Goal: Information Seeking & Learning: Compare options

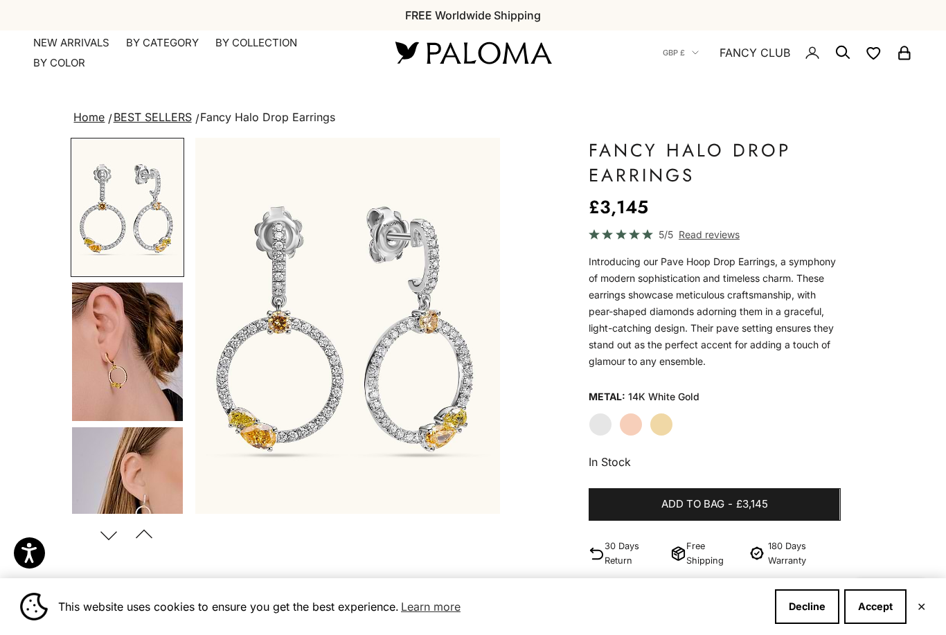
scroll to position [4, 0]
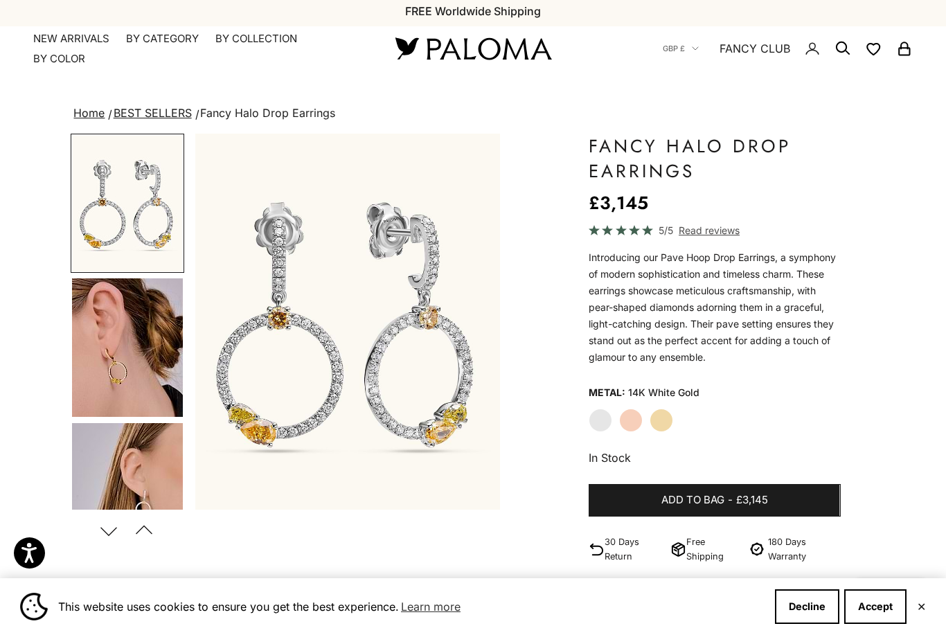
click at [108, 390] on img "Go to item 4" at bounding box center [127, 347] width 111 height 139
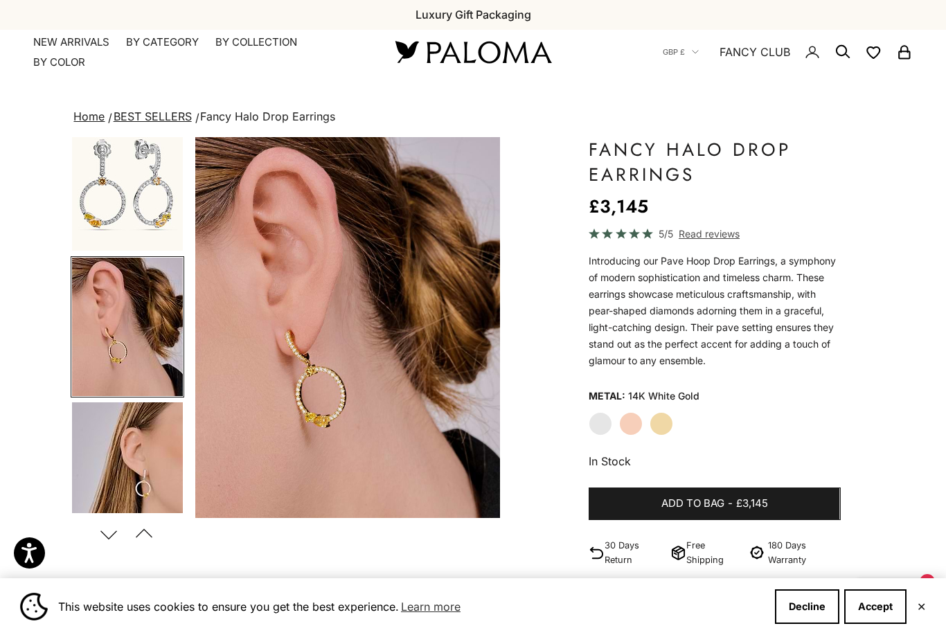
scroll to position [0, 0]
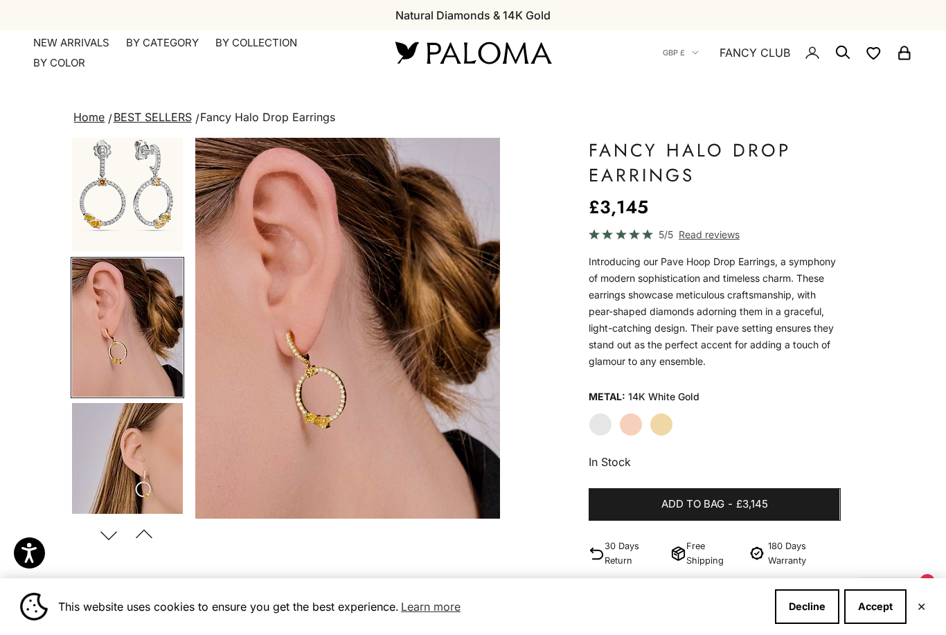
click at [638, 429] on label "Rose Gold" at bounding box center [631, 425] width 24 height 24
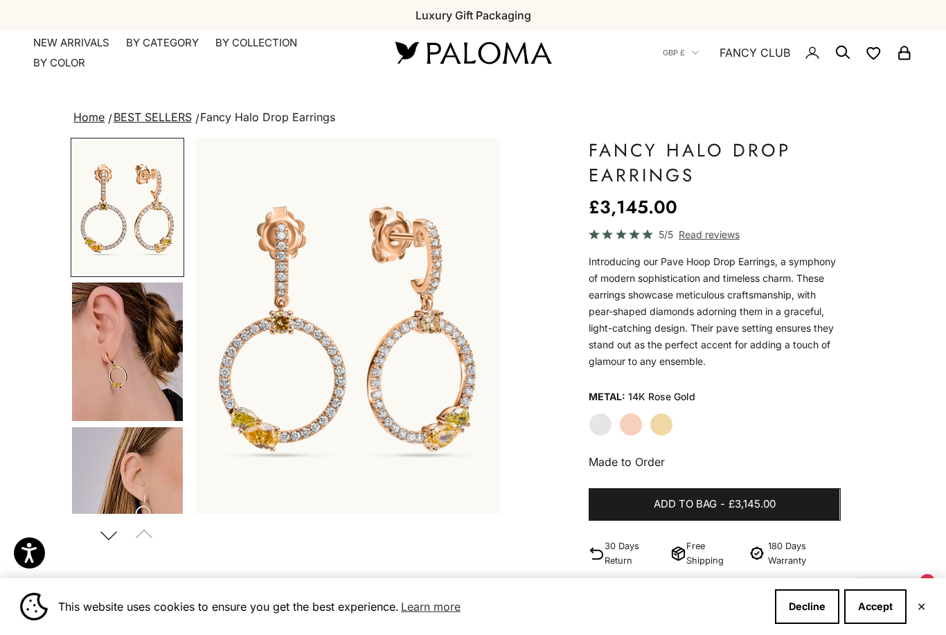
click at [663, 431] on label "Yellow Gold" at bounding box center [662, 425] width 24 height 24
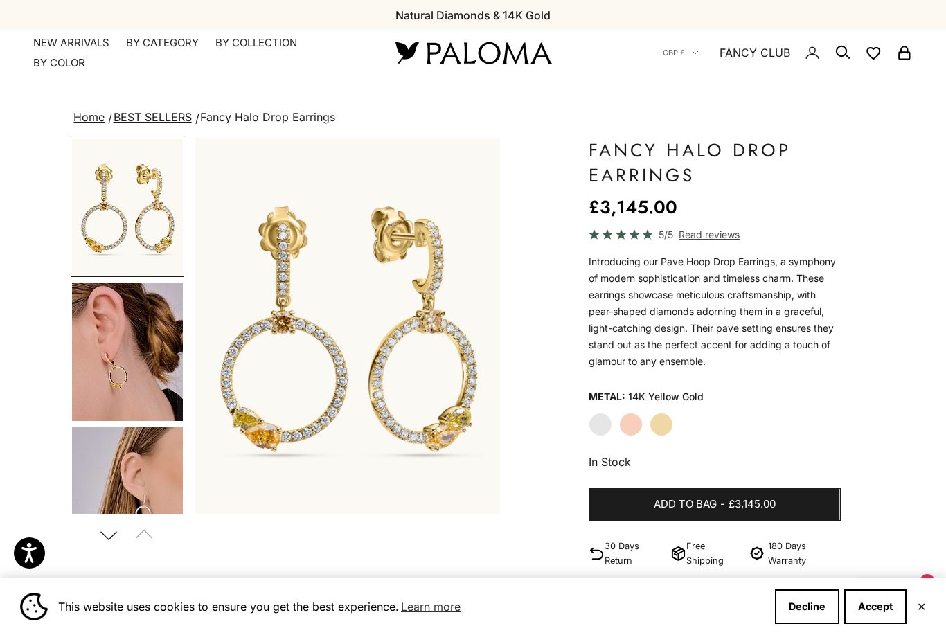
click at [269, 44] on summary "By Collection" at bounding box center [256, 43] width 82 height 14
click at [170, 47] on summary "By Category" at bounding box center [162, 43] width 73 height 14
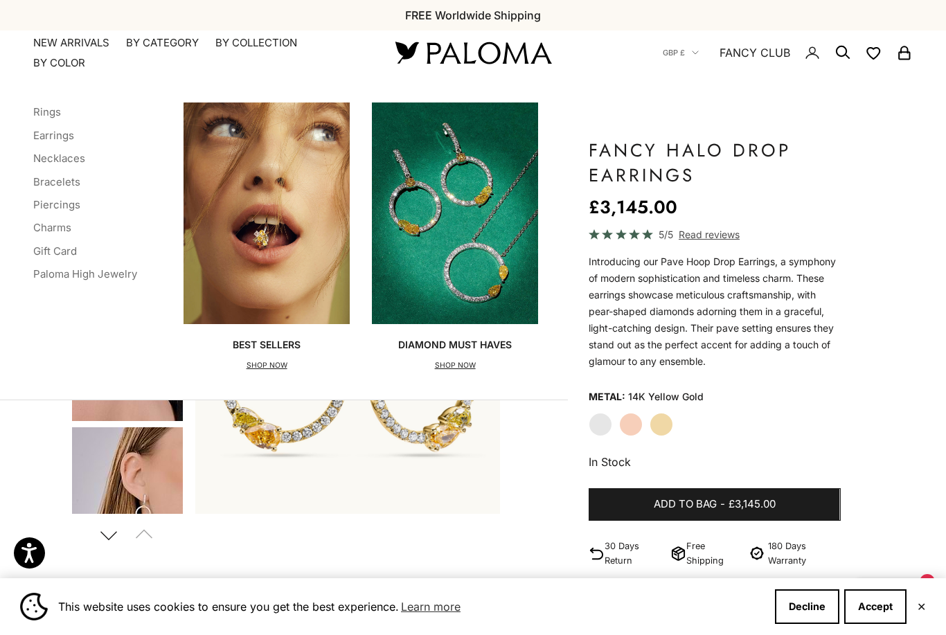
click at [163, 47] on summary "By Category" at bounding box center [162, 43] width 73 height 14
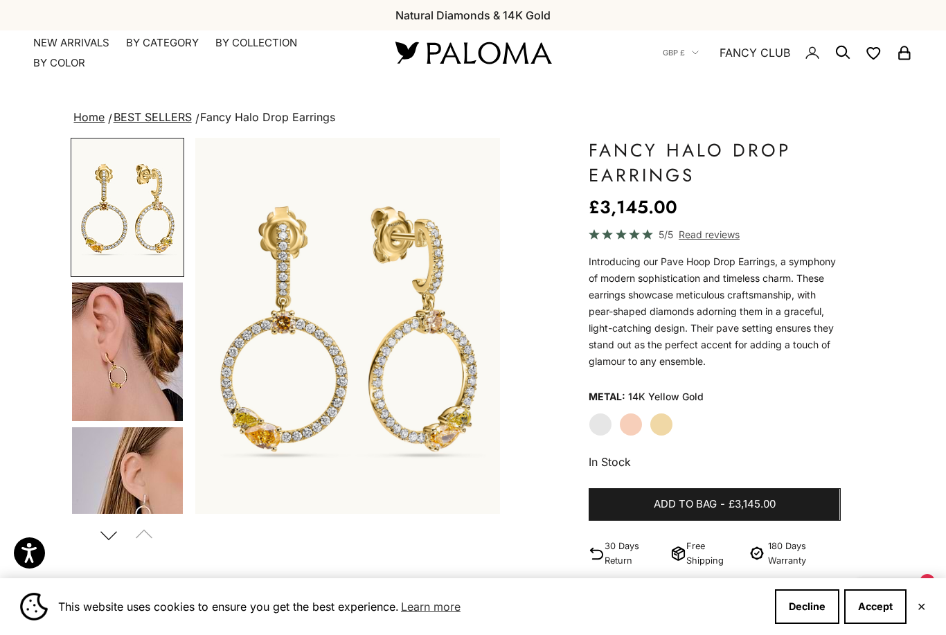
click at [169, 45] on summary "By Category" at bounding box center [162, 43] width 73 height 14
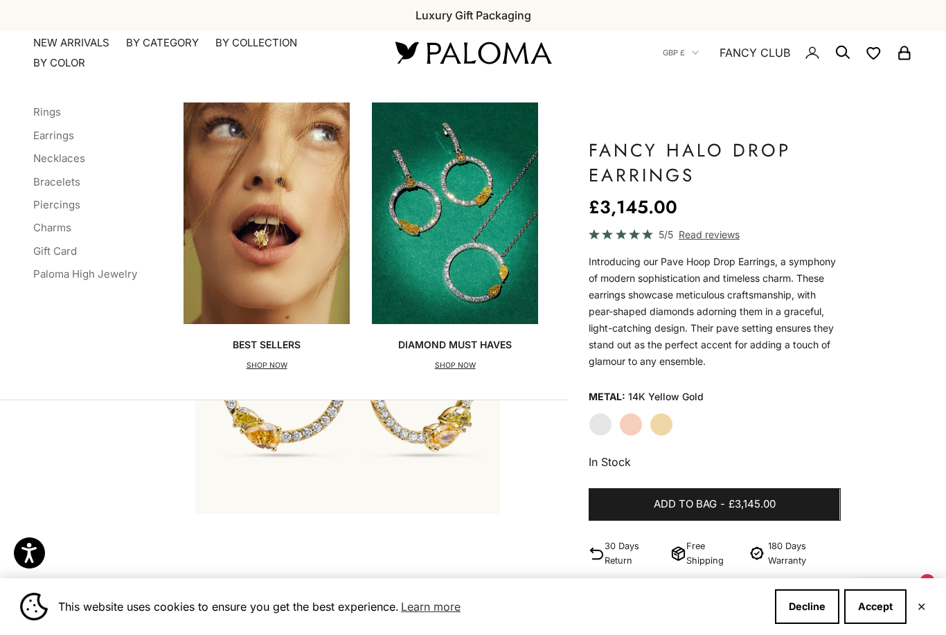
click at [66, 130] on link "Earrings" at bounding box center [53, 135] width 41 height 13
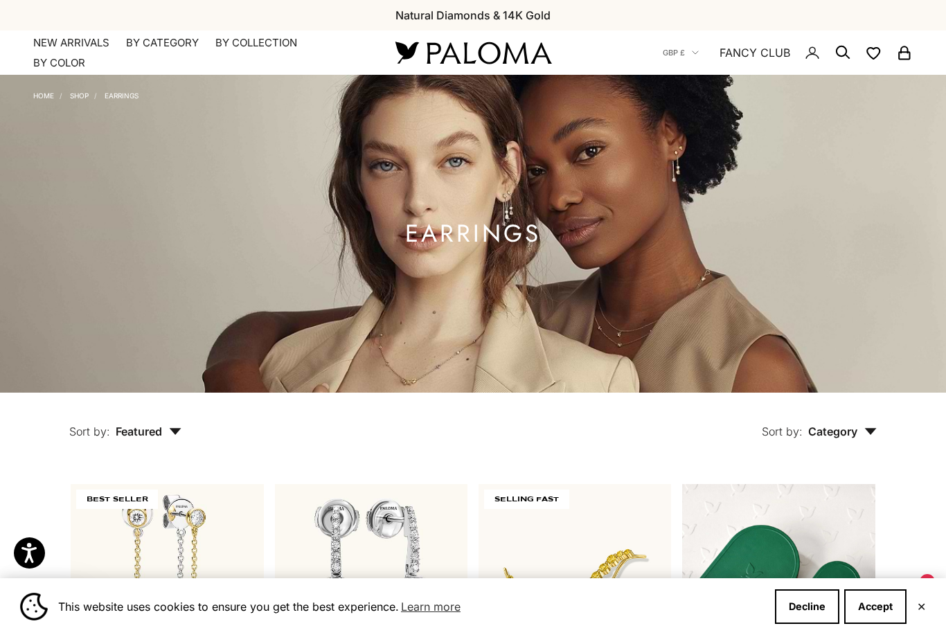
click at [162, 41] on summary "By Category" at bounding box center [162, 43] width 73 height 14
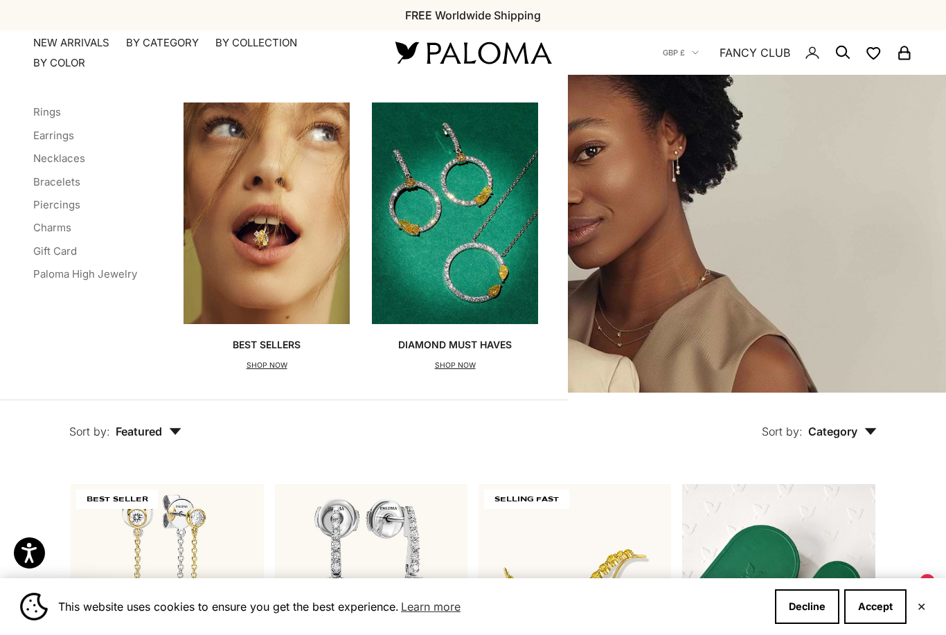
click at [60, 113] on link "Rings" at bounding box center [47, 111] width 28 height 13
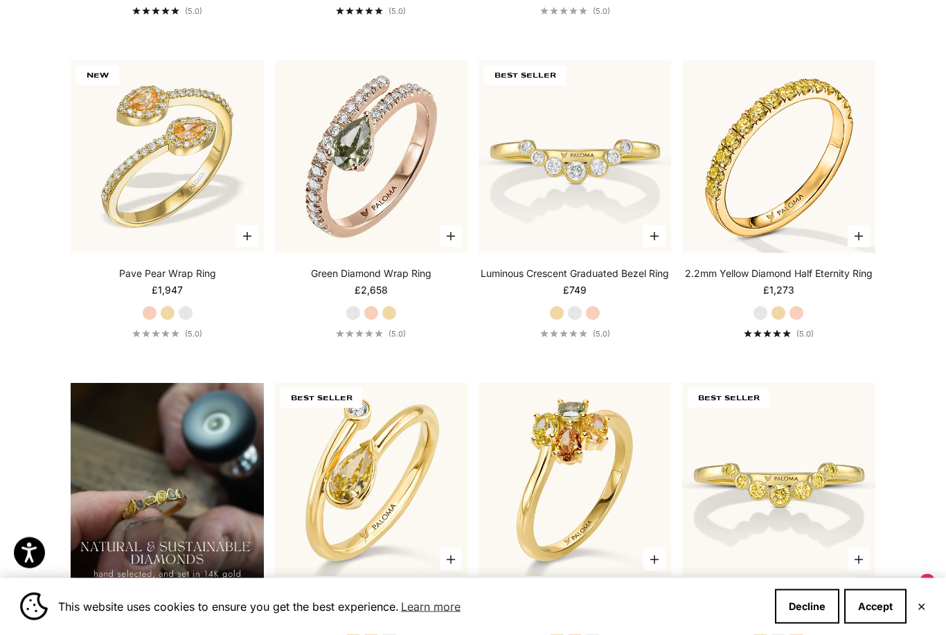
scroll to position [747, 0]
click at [614, 190] on img at bounding box center [575, 157] width 212 height 212
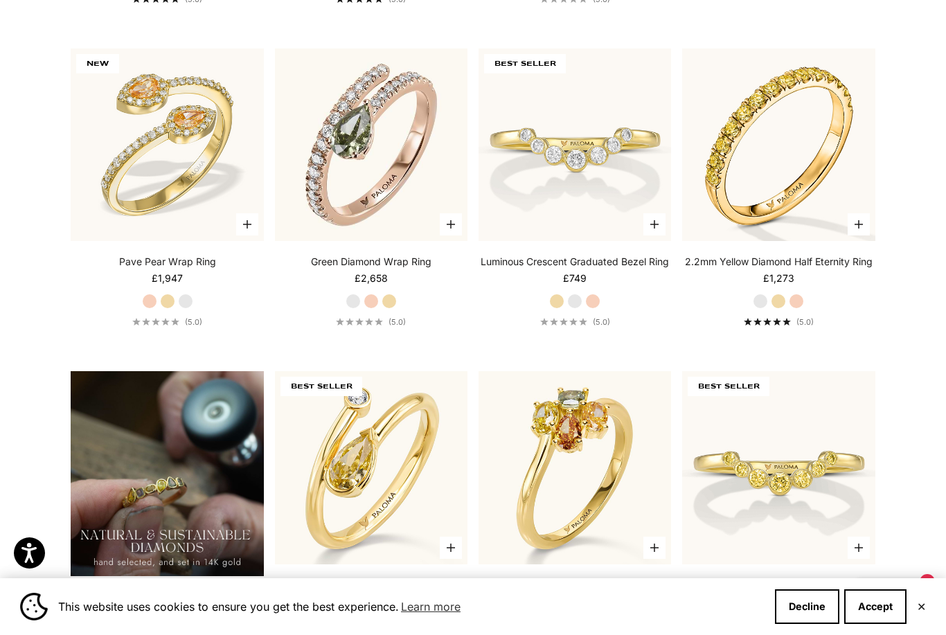
scroll to position [756, 0]
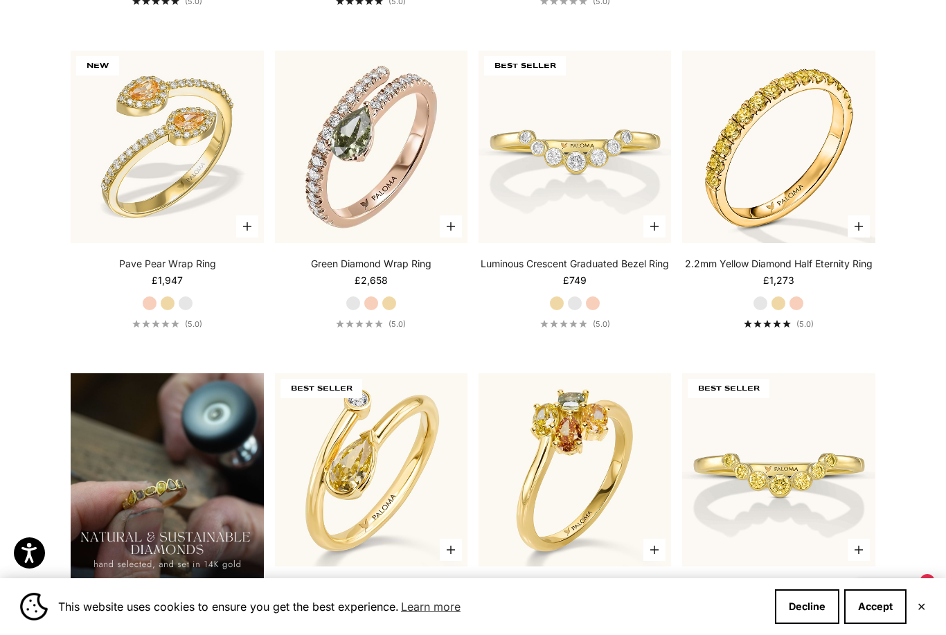
click at [157, 199] on img at bounding box center [168, 147] width 212 height 212
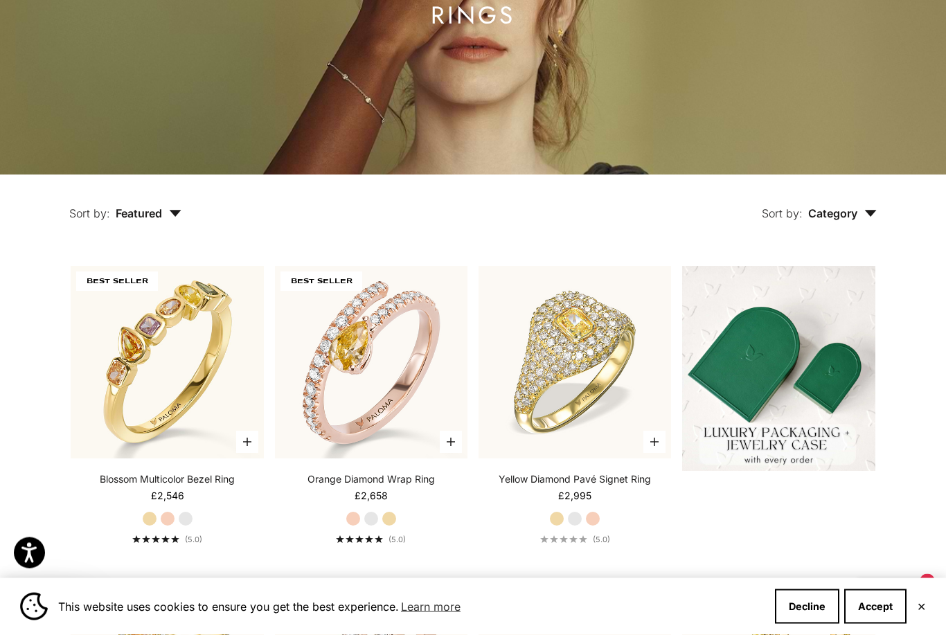
scroll to position [0, 0]
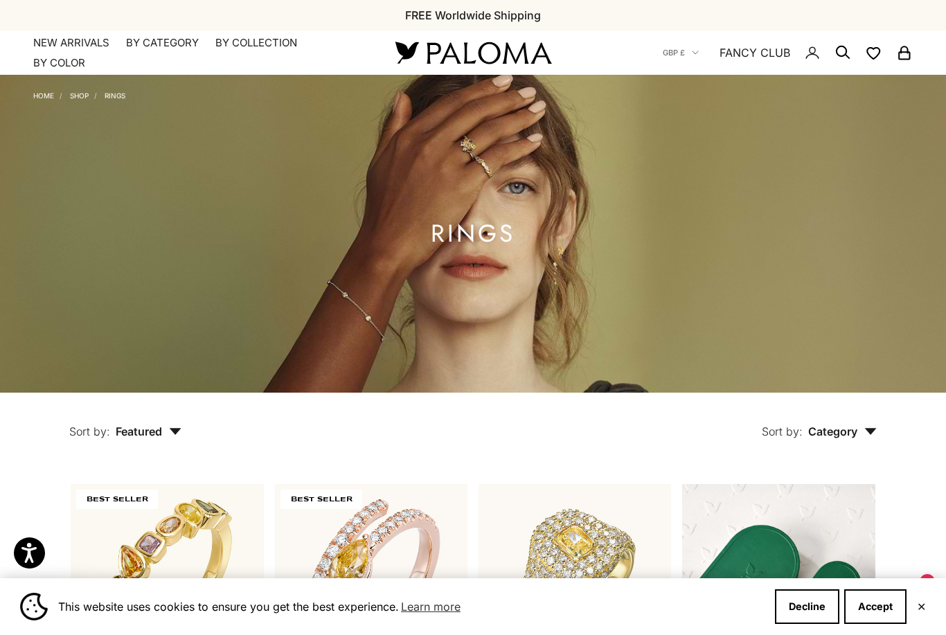
click at [152, 45] on summary "By Category" at bounding box center [162, 43] width 73 height 14
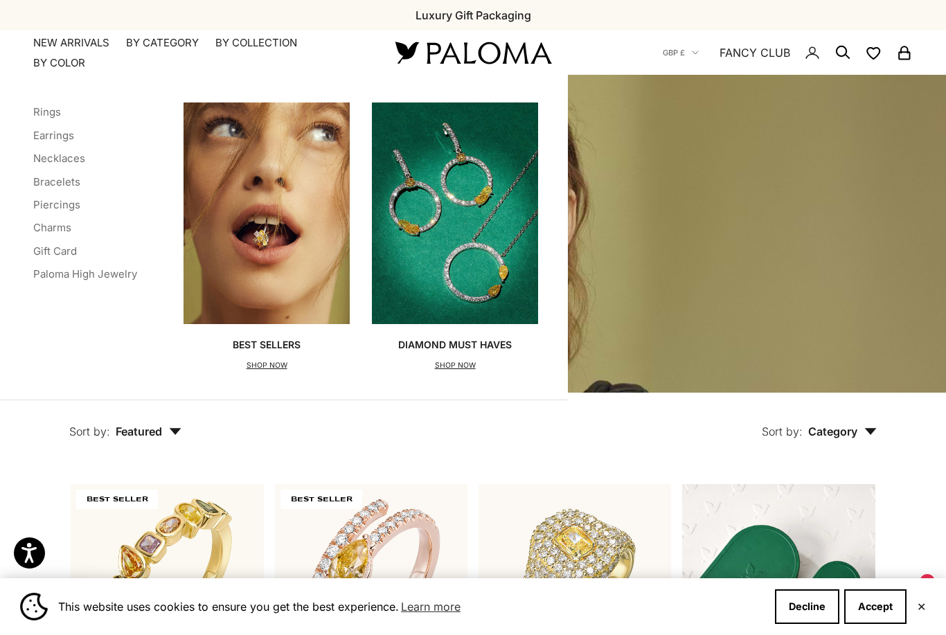
click at [48, 156] on link "Necklaces" at bounding box center [59, 158] width 52 height 13
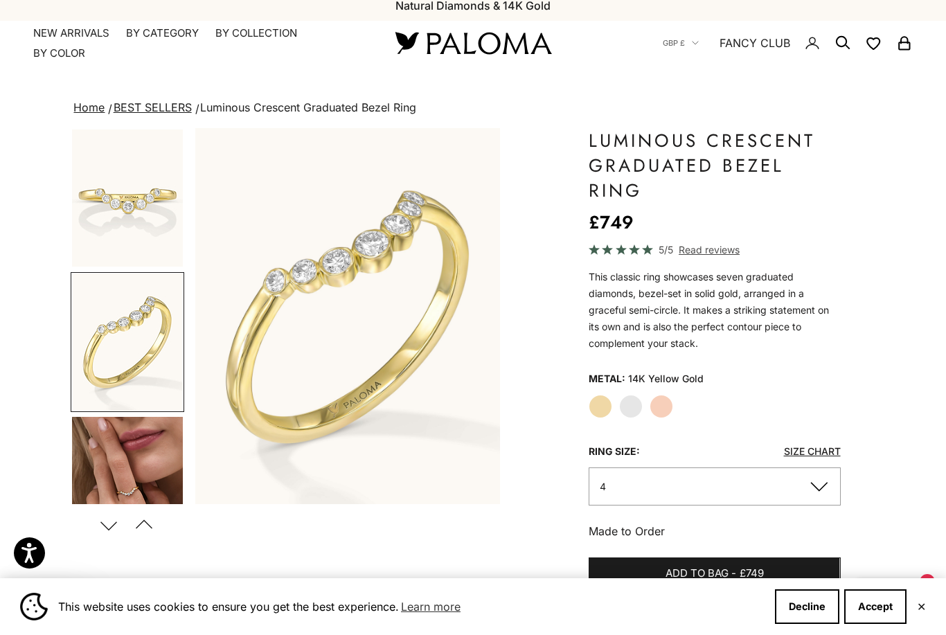
scroll to position [12, 0]
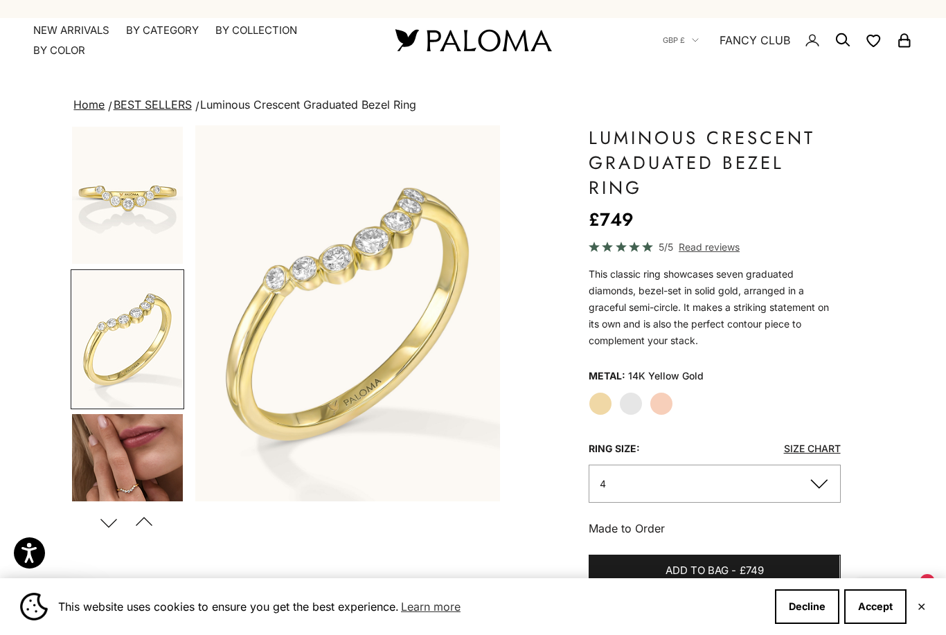
click at [105, 465] on img "Go to item 5" at bounding box center [127, 482] width 111 height 137
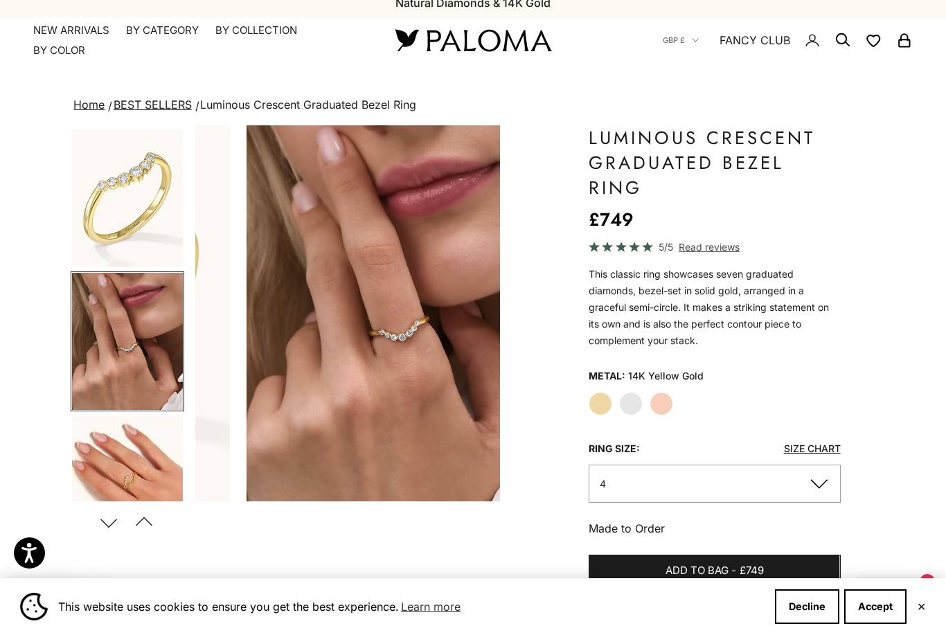
scroll to position [168, 0]
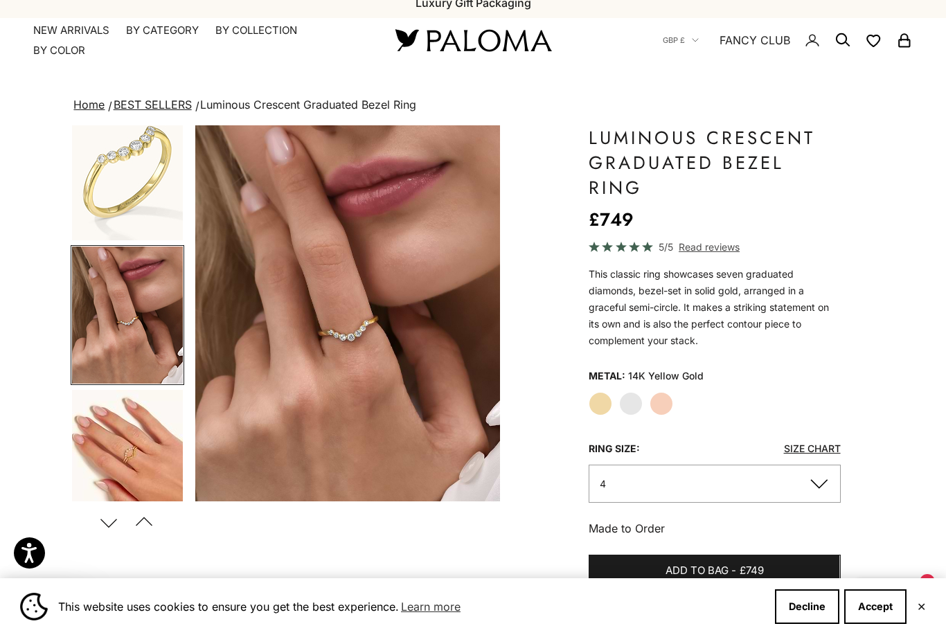
click at [822, 483] on button "4" at bounding box center [714, 484] width 251 height 38
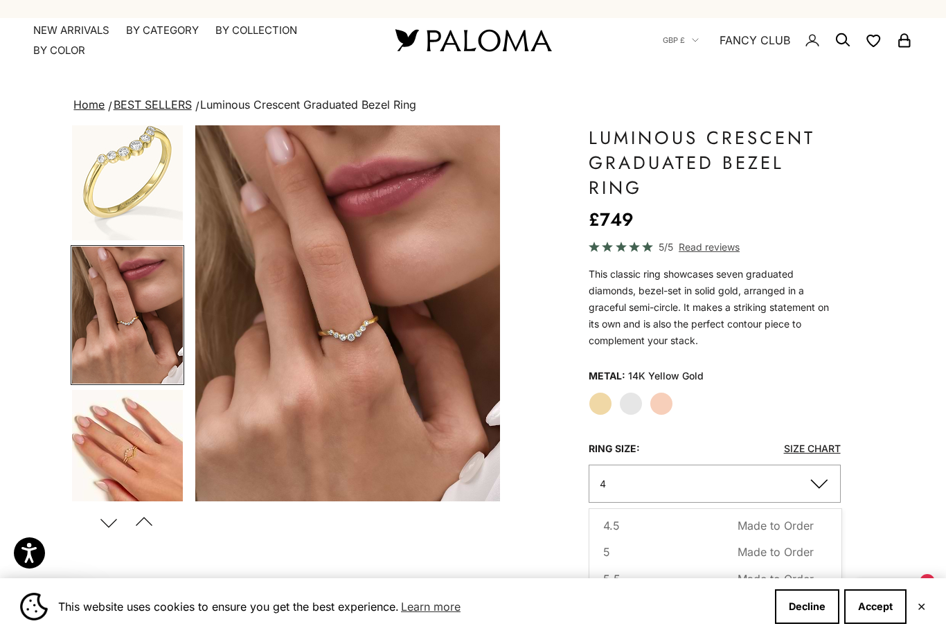
scroll to position [33, 0]
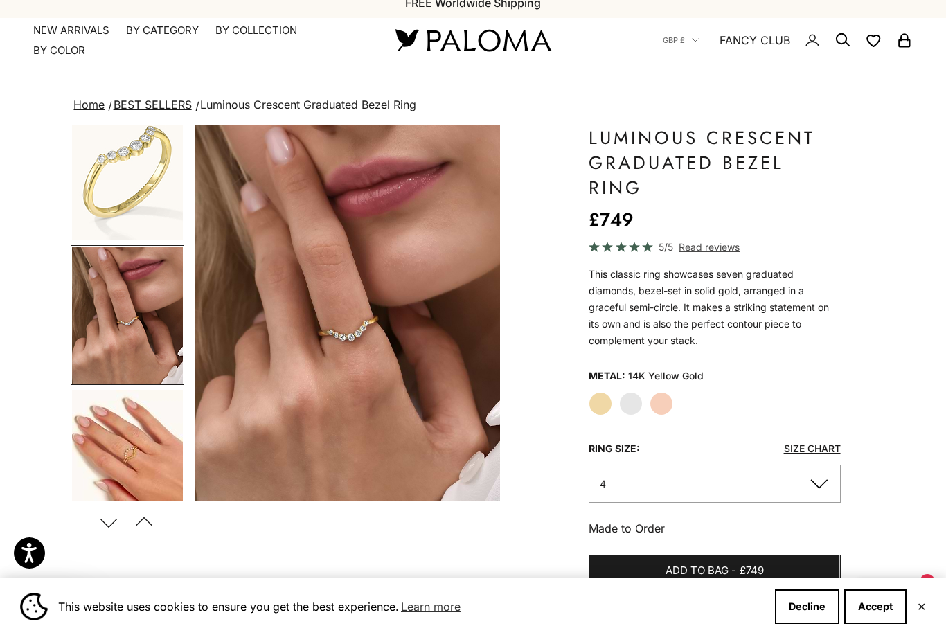
click at [811, 524] on p "Made to Order" at bounding box center [714, 528] width 251 height 18
click at [814, 448] on link "Size Chart" at bounding box center [812, 449] width 57 height 12
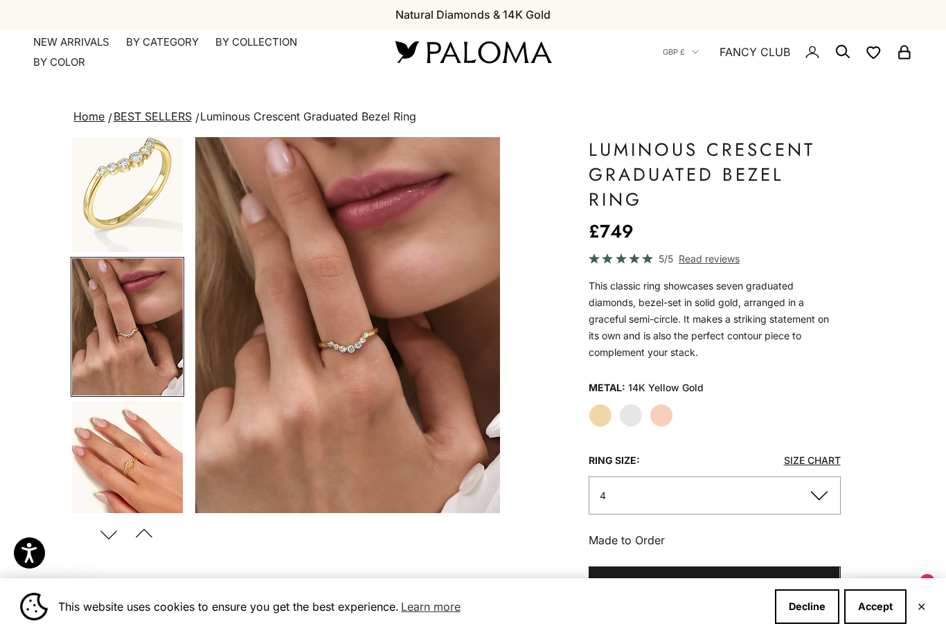
scroll to position [0, 0]
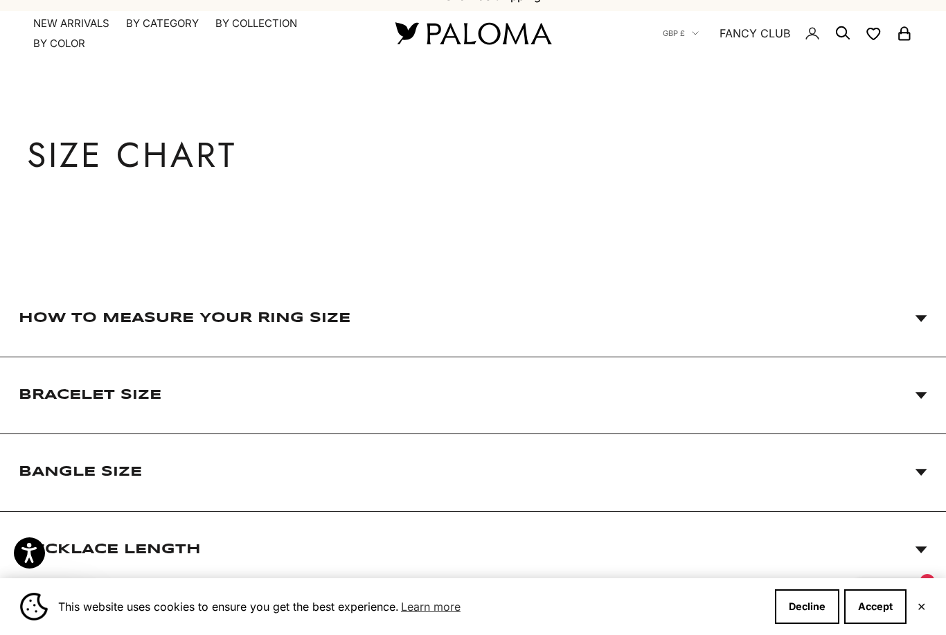
scroll to position [13, 0]
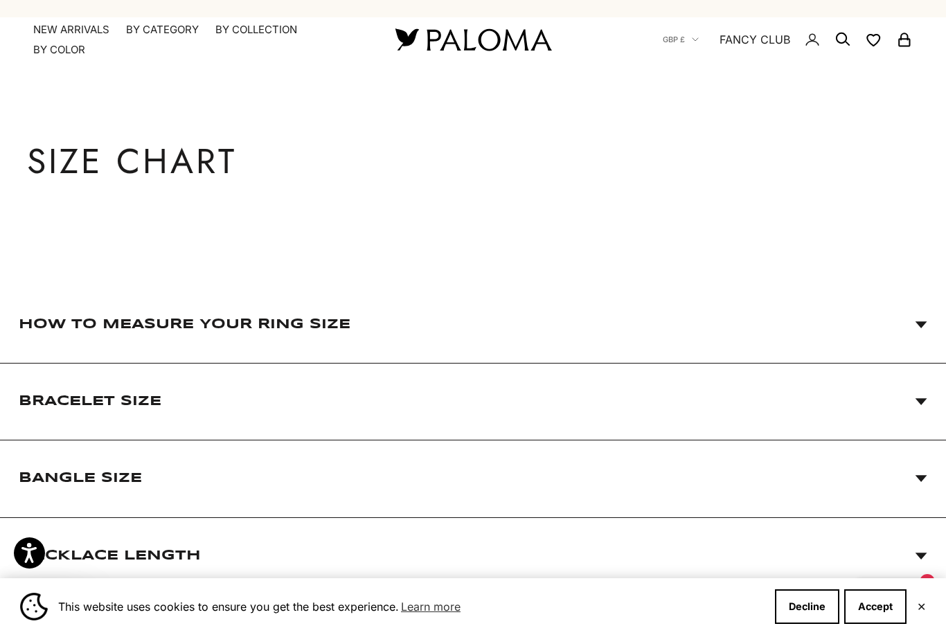
click at [916, 326] on icon at bounding box center [921, 324] width 12 height 7
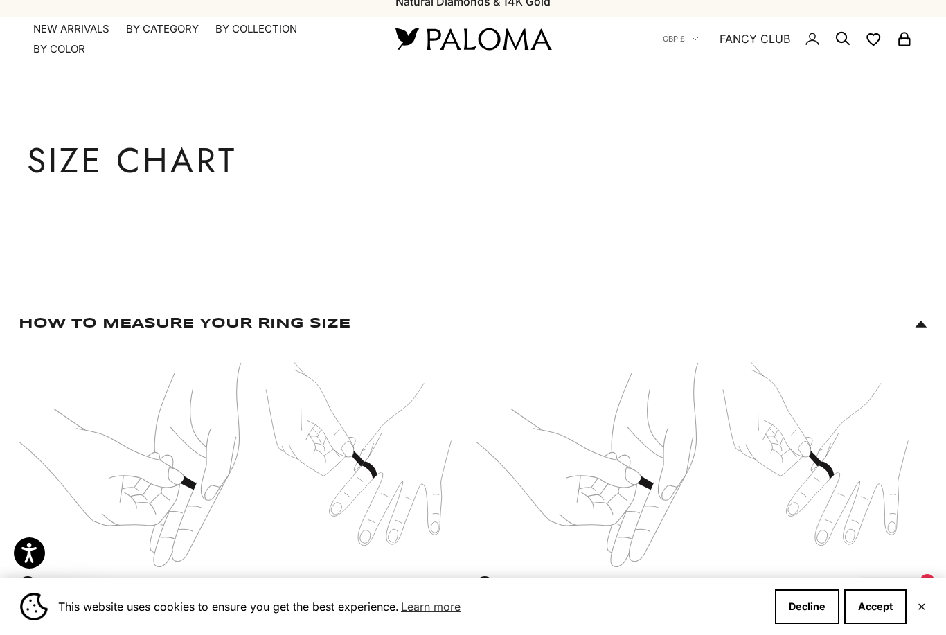
scroll to position [0, 0]
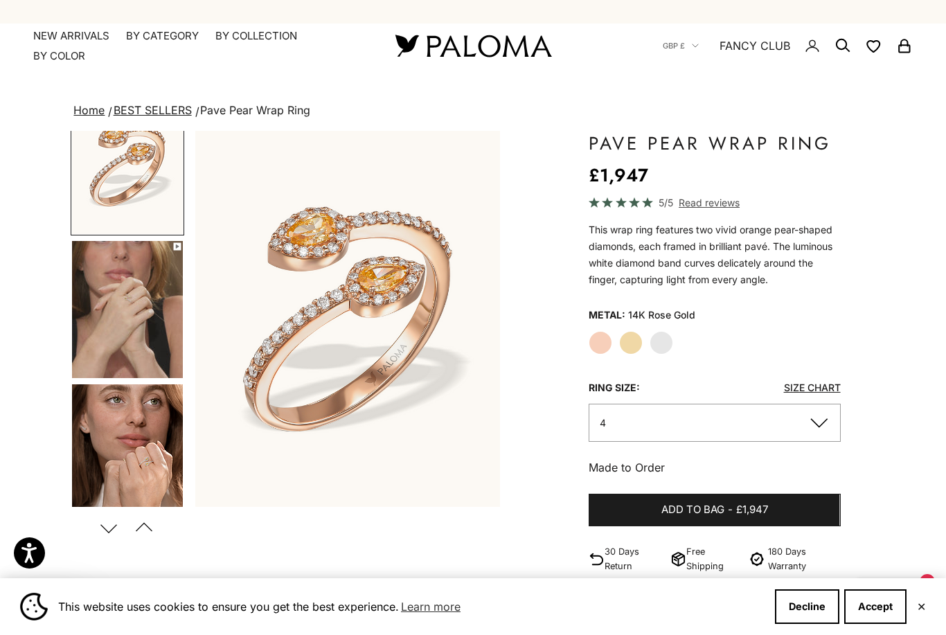
scroll to position [64, 0]
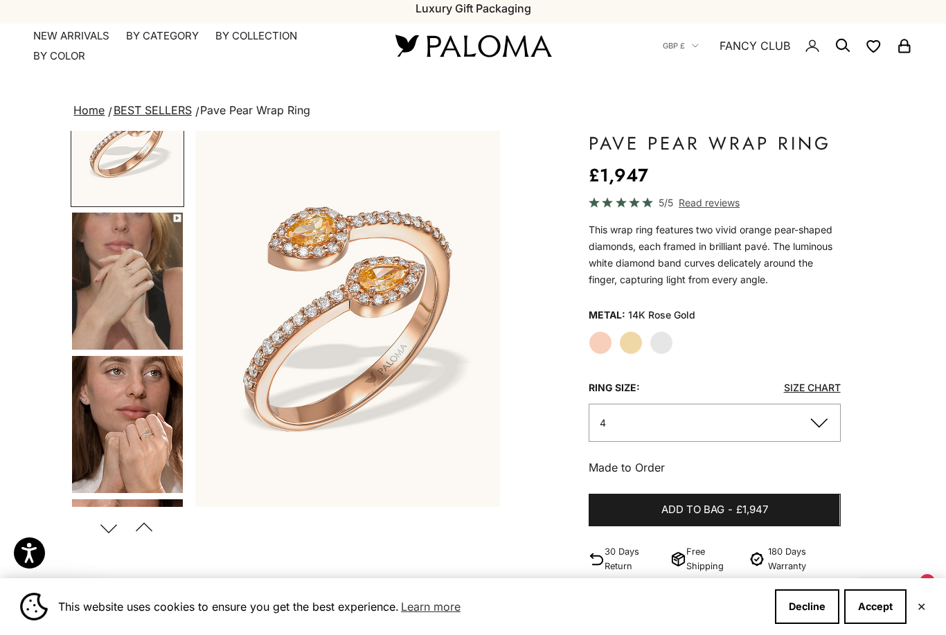
click at [120, 274] on img "Go to item 4" at bounding box center [127, 281] width 111 height 137
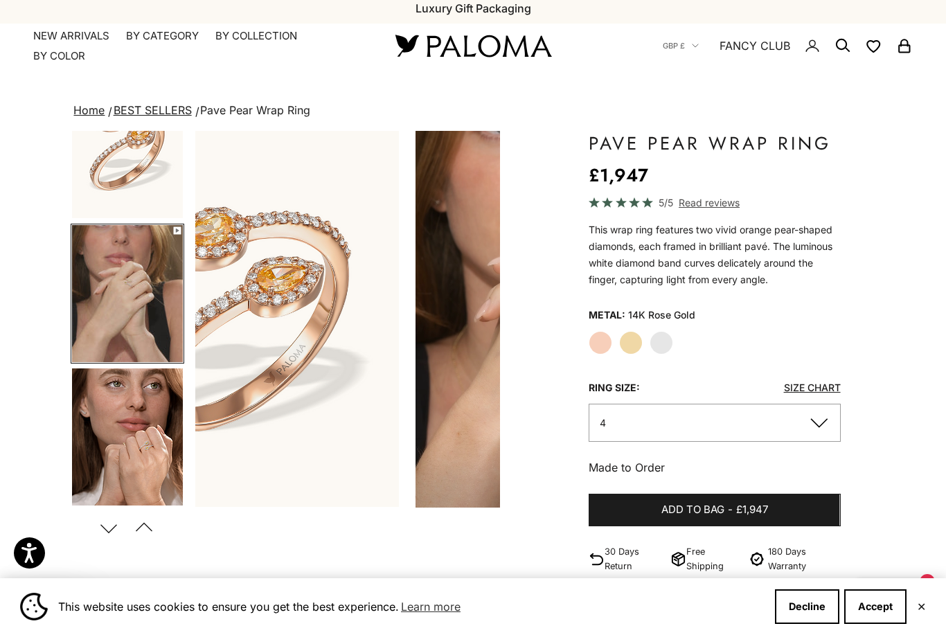
scroll to position [24, 0]
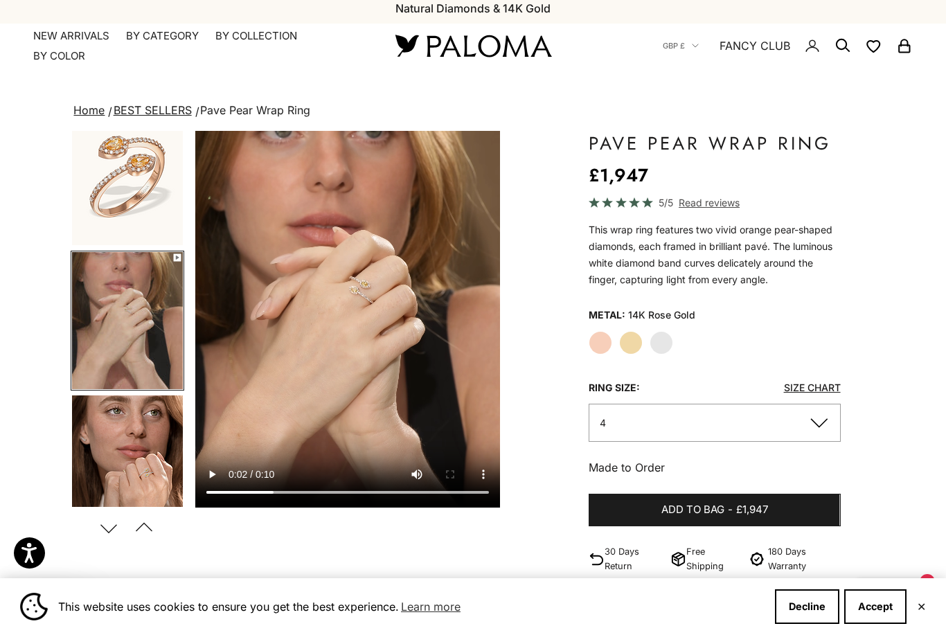
click at [352, 323] on video "#YellowGold\a#WhiteGold\a#RoseGold" at bounding box center [347, 319] width 305 height 377
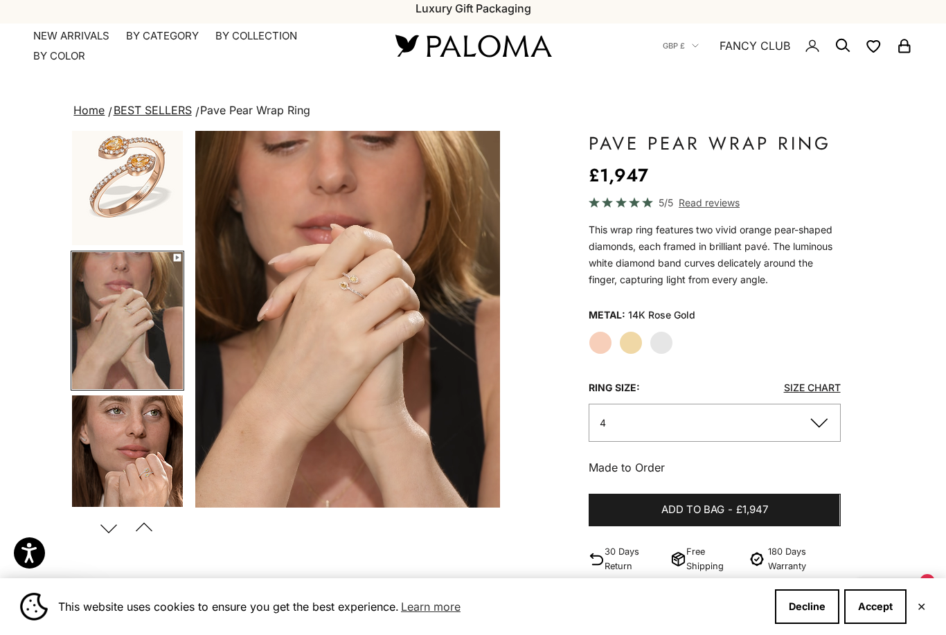
click at [422, 426] on video "#YellowGold\a#WhiteGold\a#RoseGold" at bounding box center [347, 319] width 305 height 377
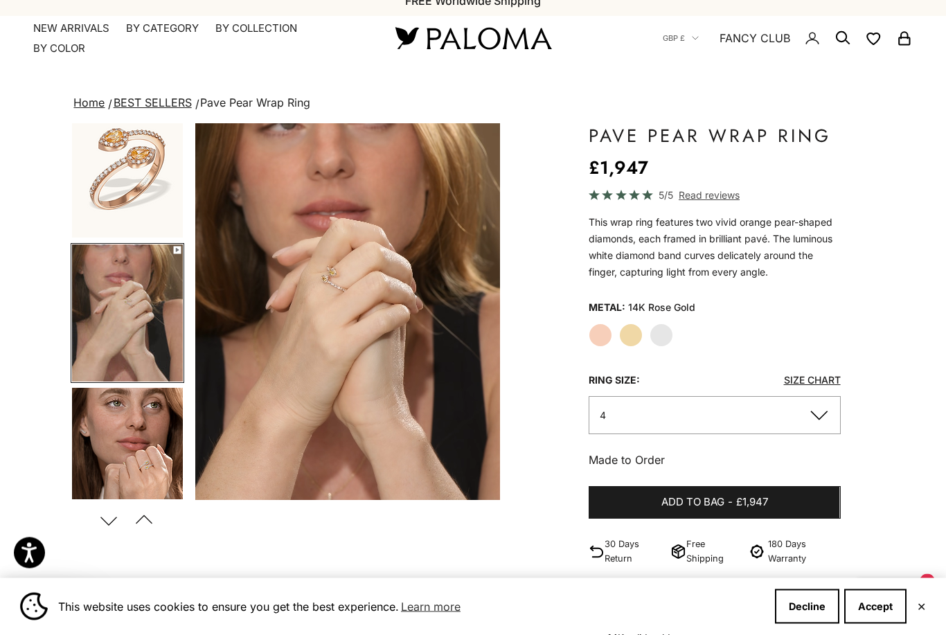
scroll to position [16, 0]
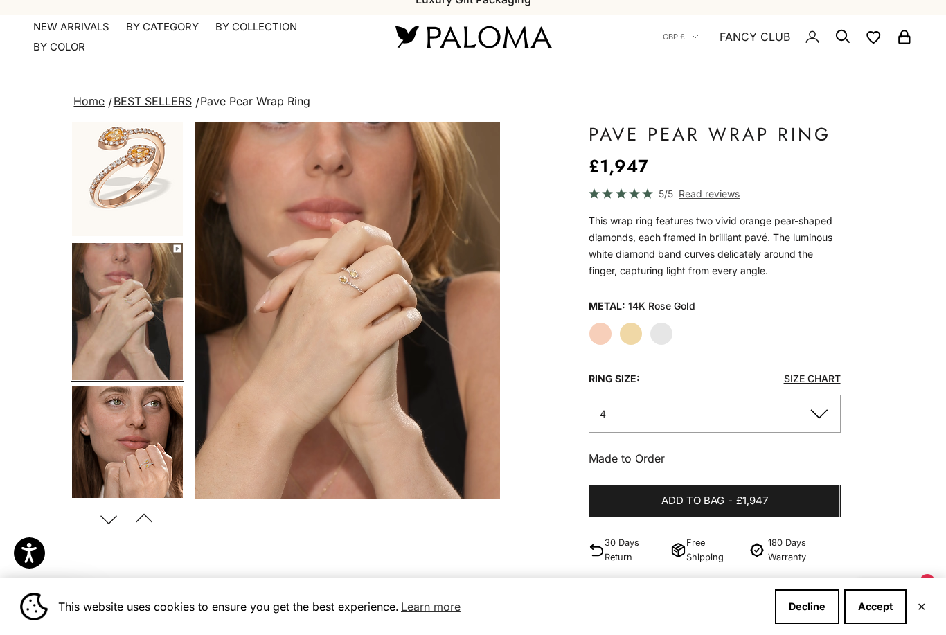
click at [634, 337] on label "Yellow Gold" at bounding box center [631, 334] width 24 height 24
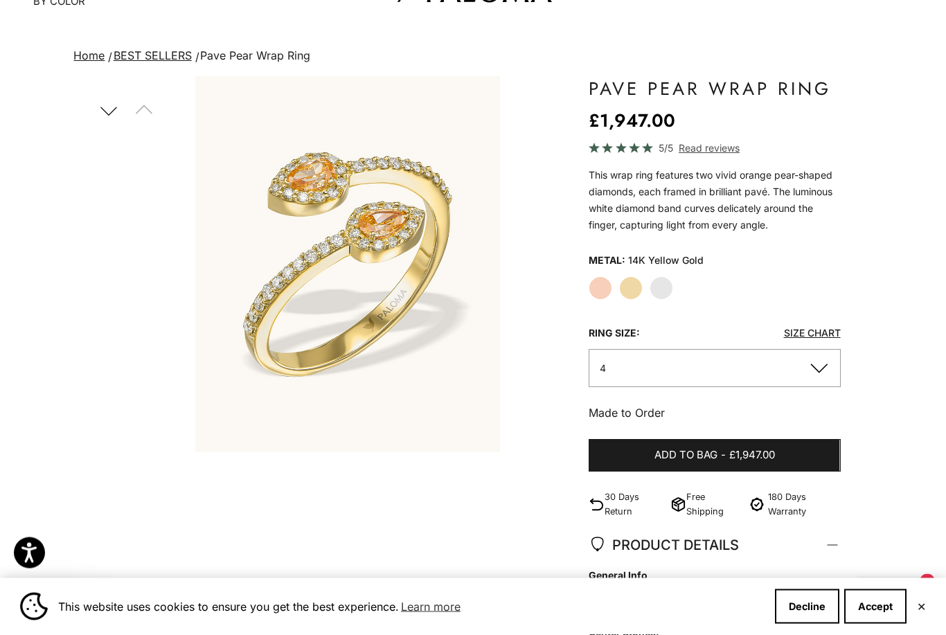
scroll to position [48, 0]
